Goal: Use online tool/utility: Use online tool/utility

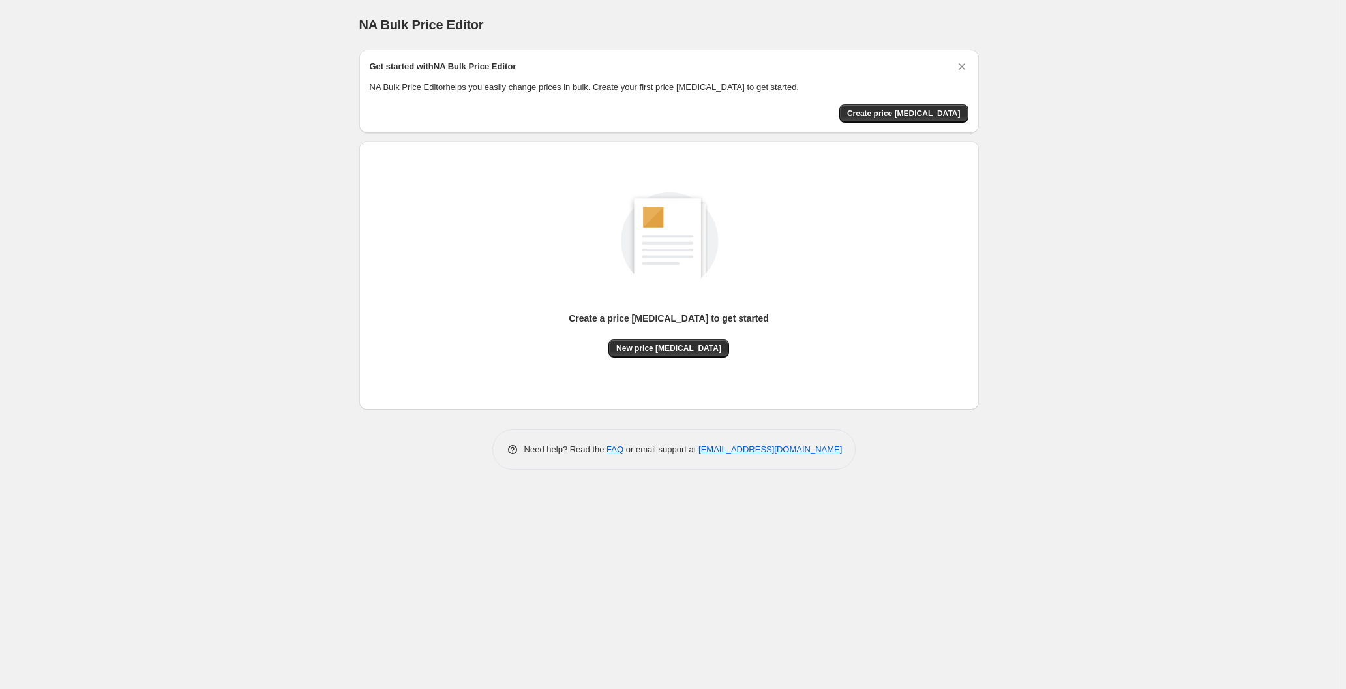
click at [691, 336] on div "Create a price [MEDICAL_DATA] to get started" at bounding box center [669, 325] width 200 height 27
click at [695, 355] on button "New price [MEDICAL_DATA]" at bounding box center [669, 348] width 121 height 18
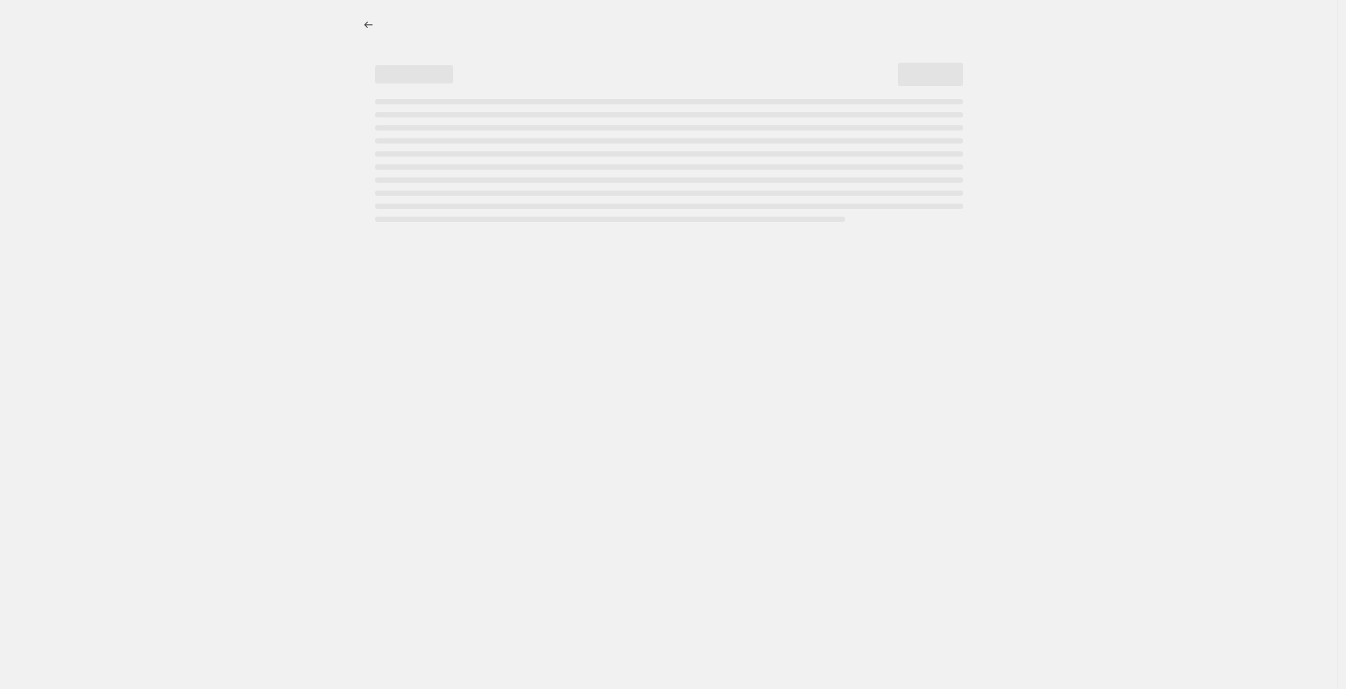
select select "percentage"
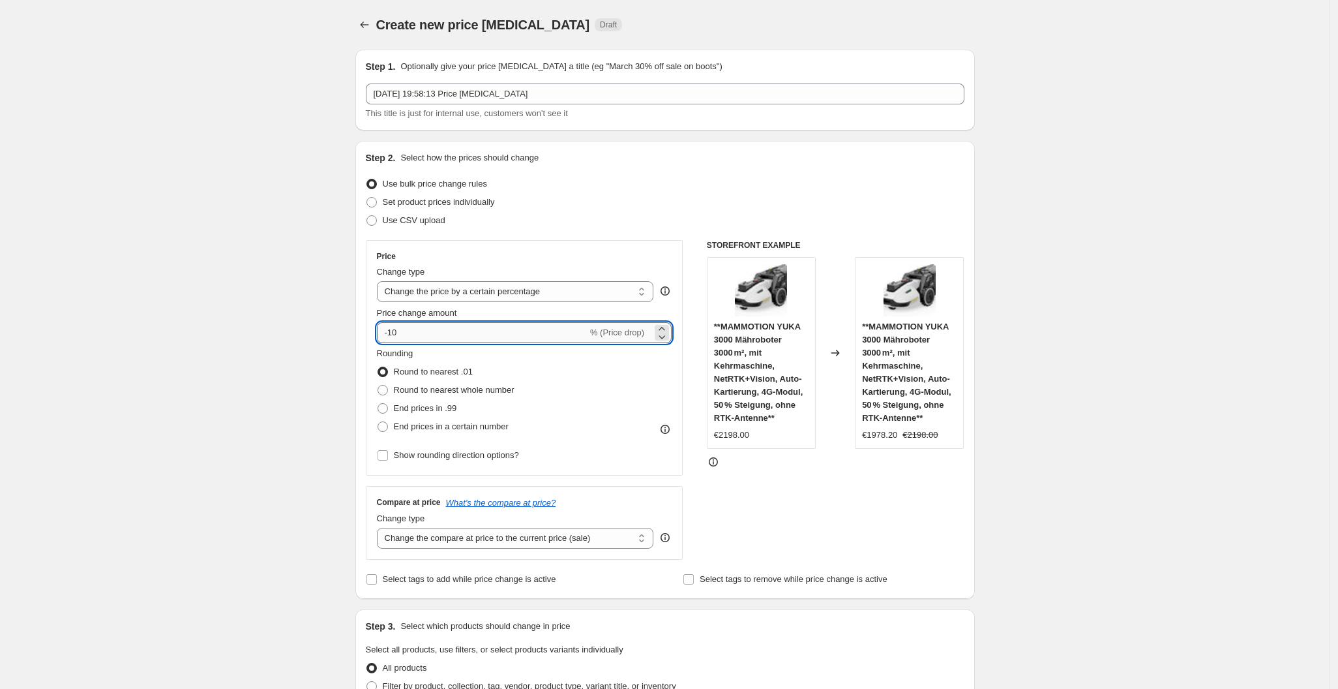
click at [497, 333] on input "-10" at bounding box center [482, 332] width 211 height 21
type input "-1"
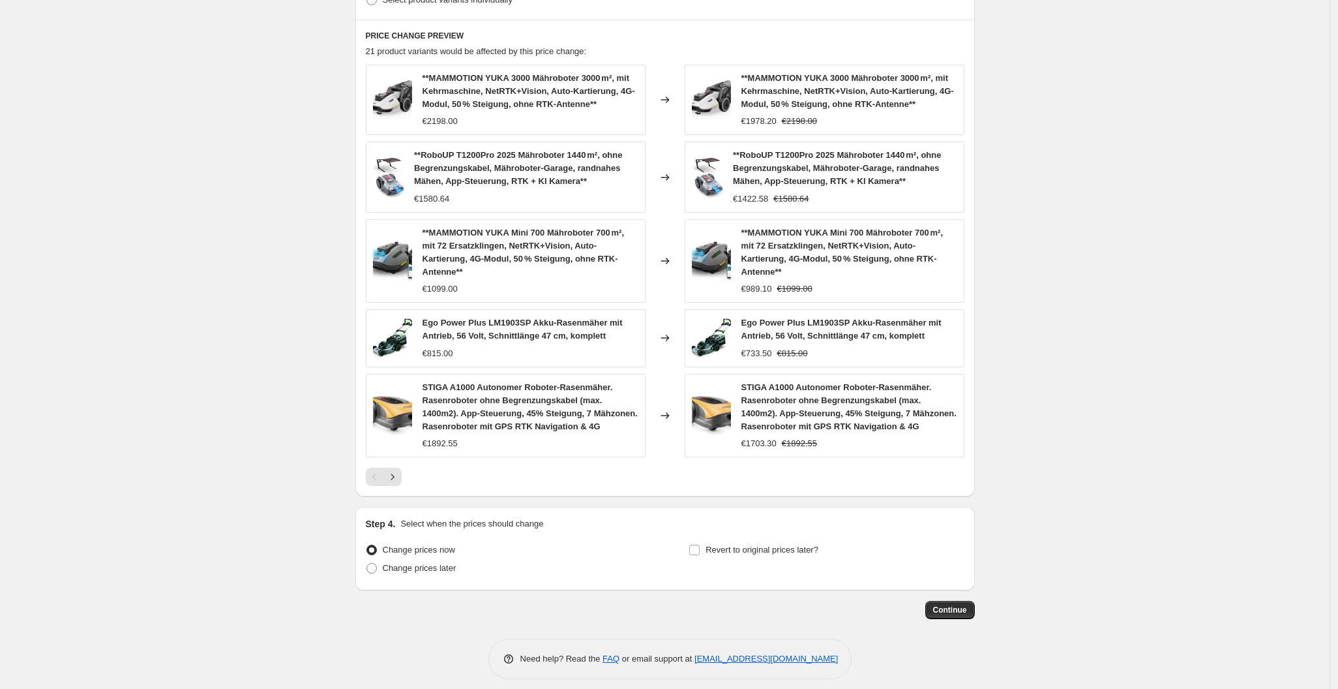
scroll to position [731, 0]
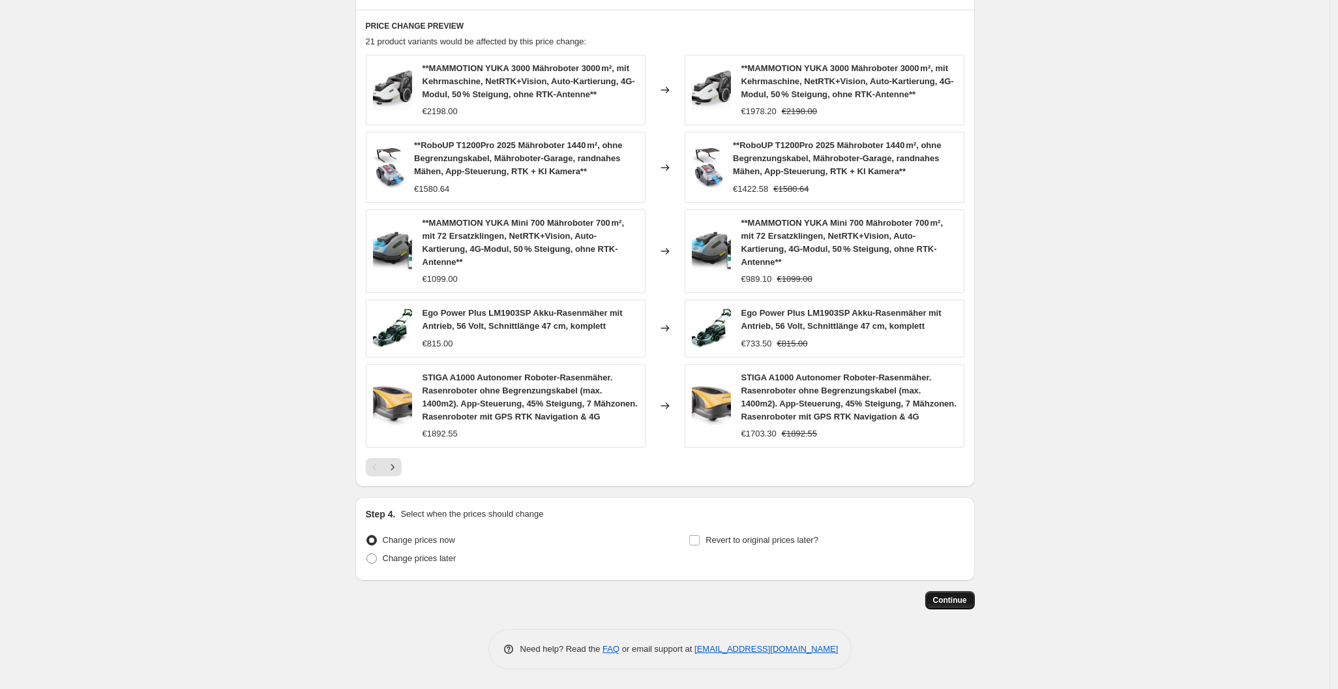
type input "-30"
click at [958, 592] on button "Continue" at bounding box center [951, 600] width 50 height 18
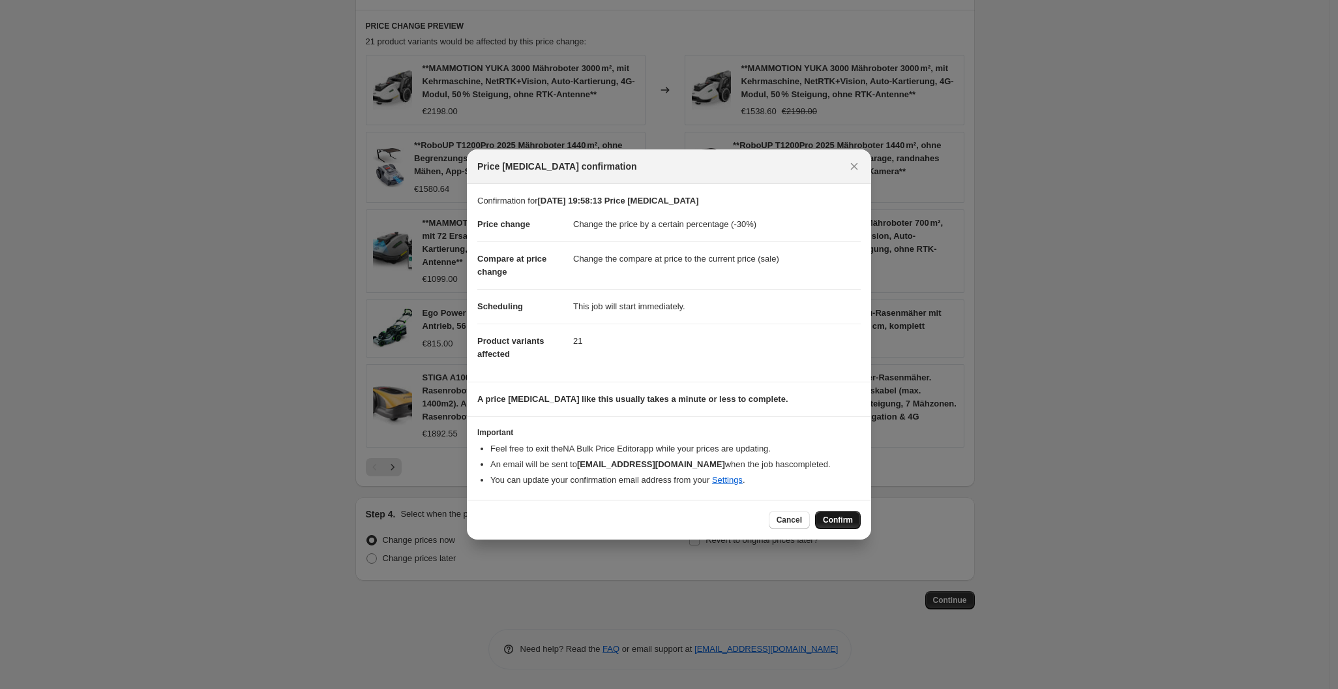
click at [830, 513] on button "Confirm" at bounding box center [838, 520] width 46 height 18
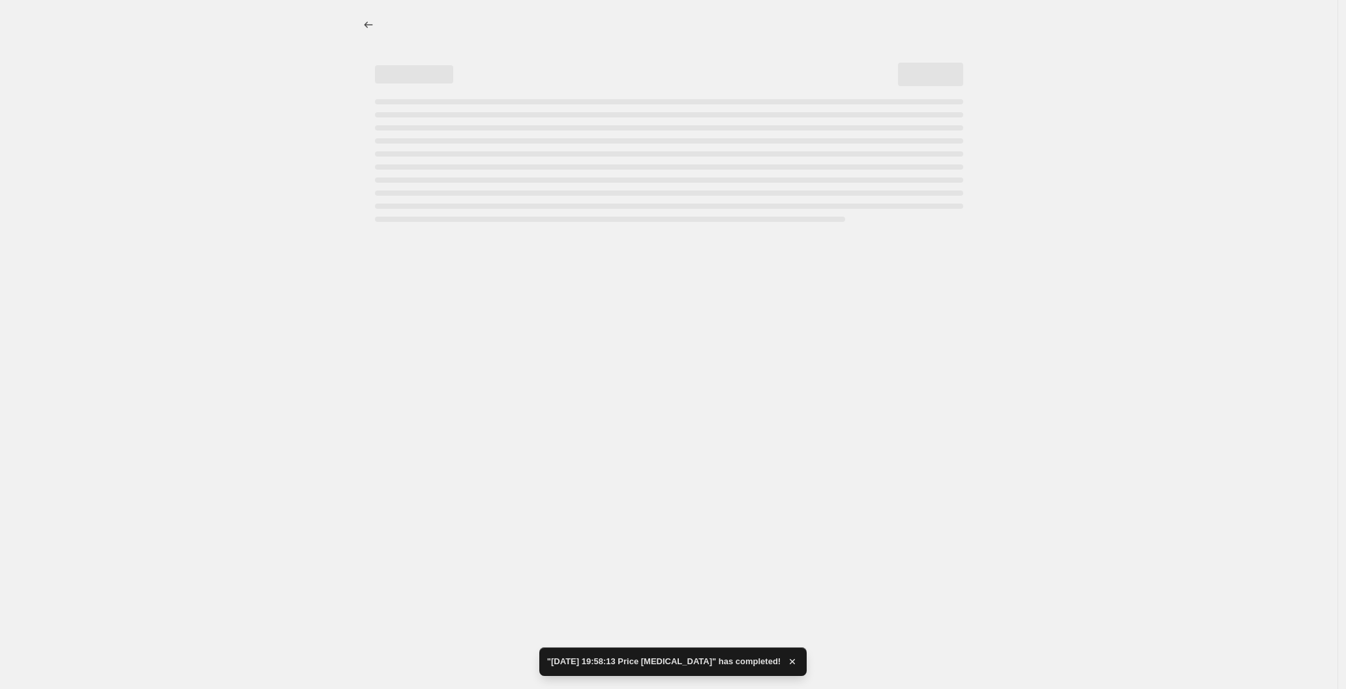
select select "percentage"
